Goal: Information Seeking & Learning: Learn about a topic

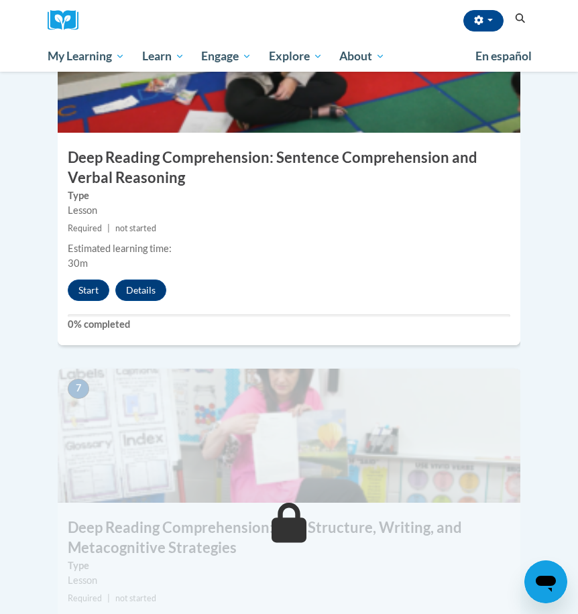
scroll to position [2190, 0]
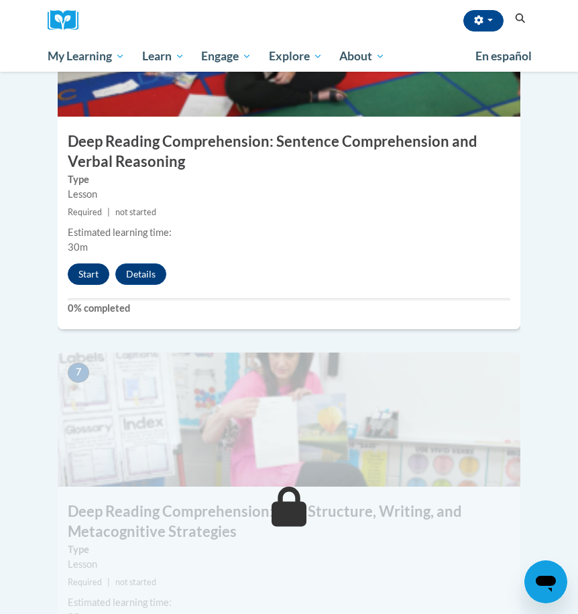
click at [96, 263] on button "Start" at bounding box center [89, 273] width 42 height 21
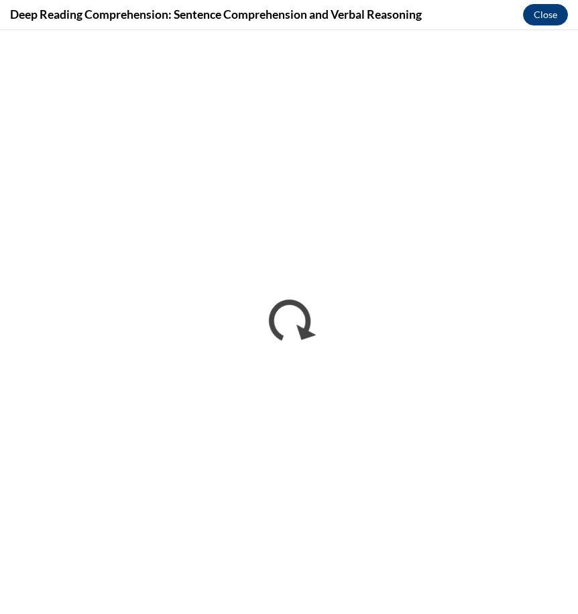
scroll to position [0, 0]
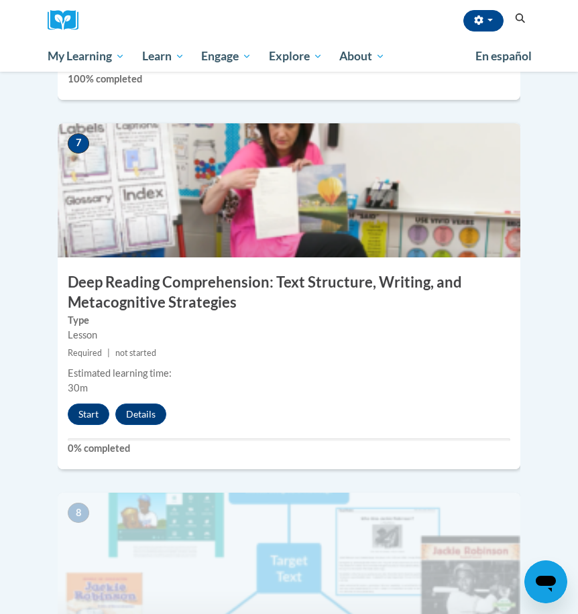
scroll to position [2412, 0]
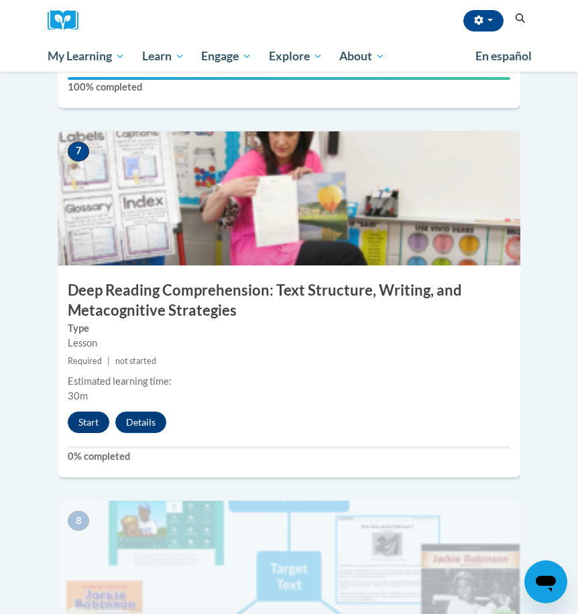
click at [80, 412] on button "Start" at bounding box center [89, 422] width 42 height 21
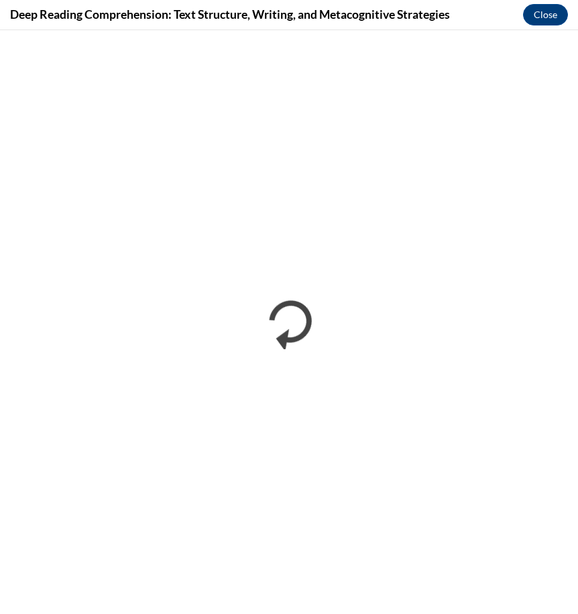
scroll to position [0, 0]
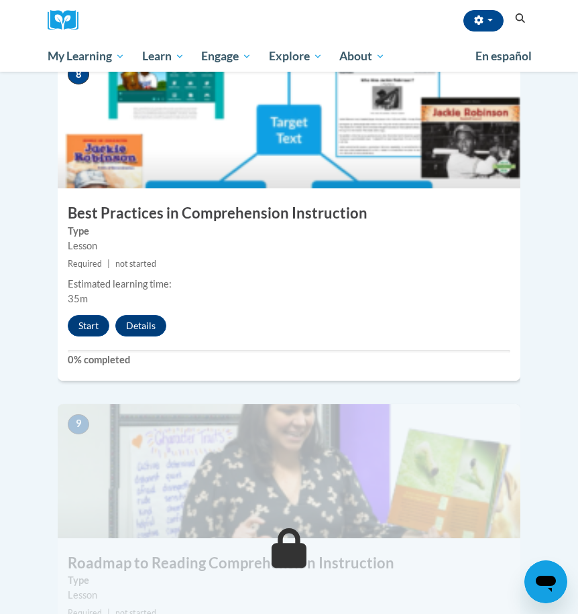
scroll to position [2862, 0]
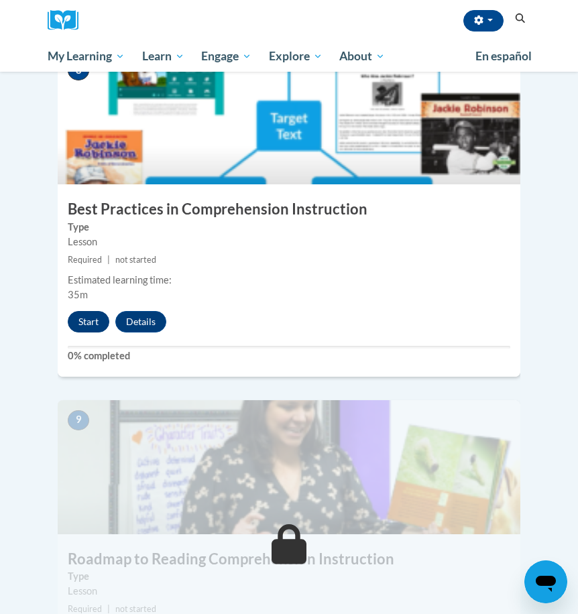
click at [92, 311] on button "Start" at bounding box center [89, 321] width 42 height 21
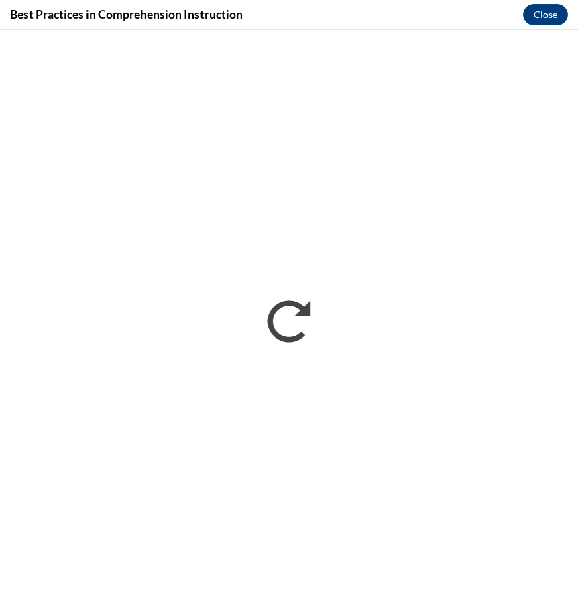
scroll to position [0, 0]
